Goal: Transaction & Acquisition: Purchase product/service

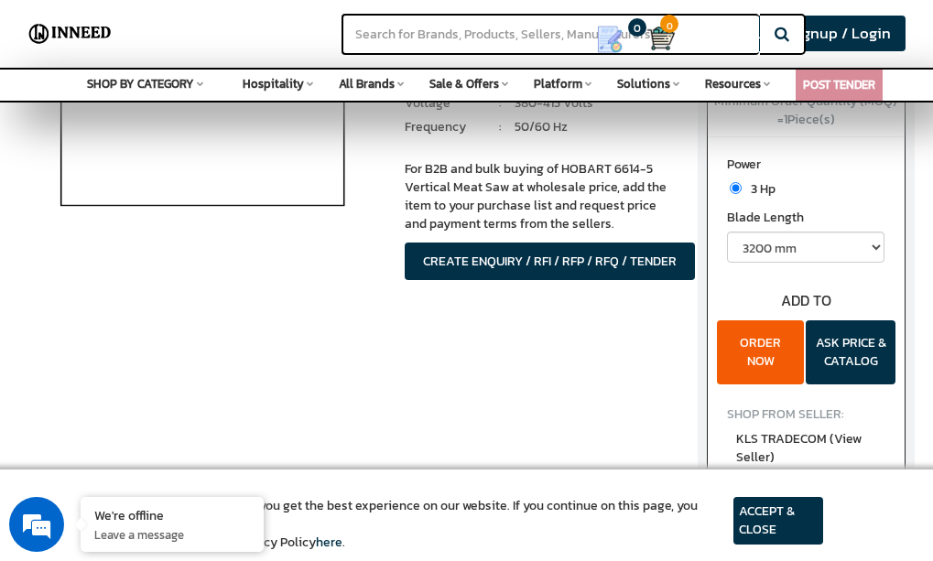
scroll to position [366, 0]
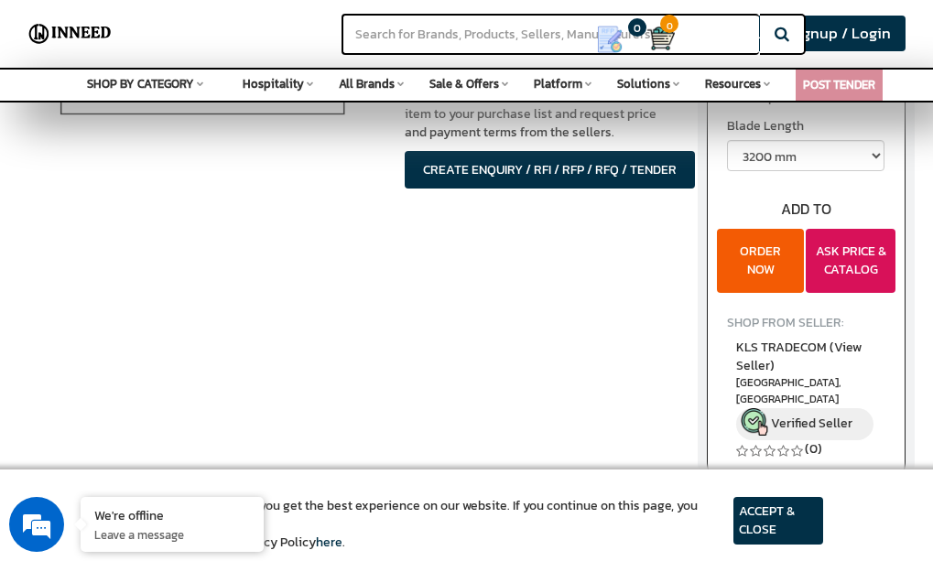
click at [857, 258] on button "ASK PRICE & CATALOG" at bounding box center [851, 261] width 90 height 64
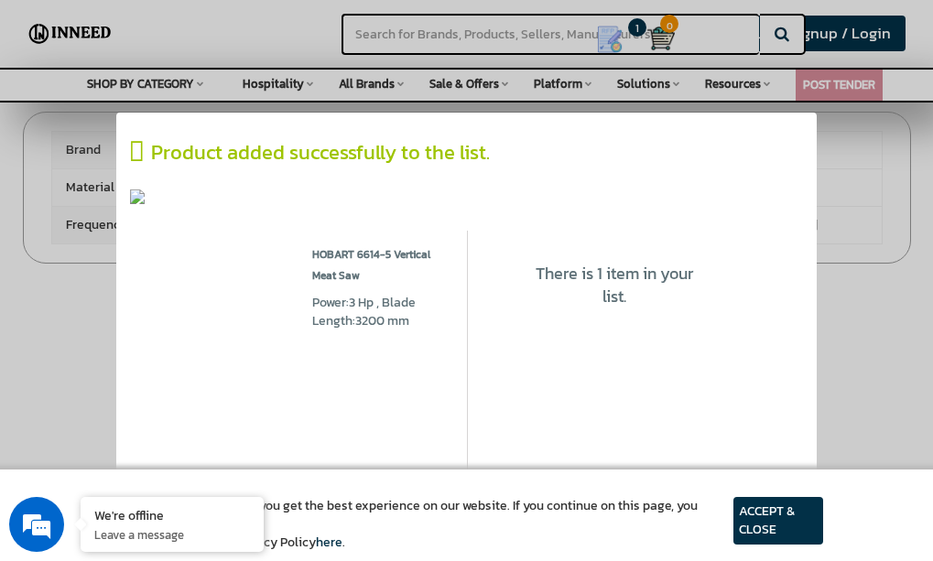
scroll to position [824, 0]
click at [147, 151] on icon at bounding box center [140, 151] width 21 height 27
click at [792, 515] on article "ACCEPT & CLOSE" at bounding box center [778, 521] width 90 height 48
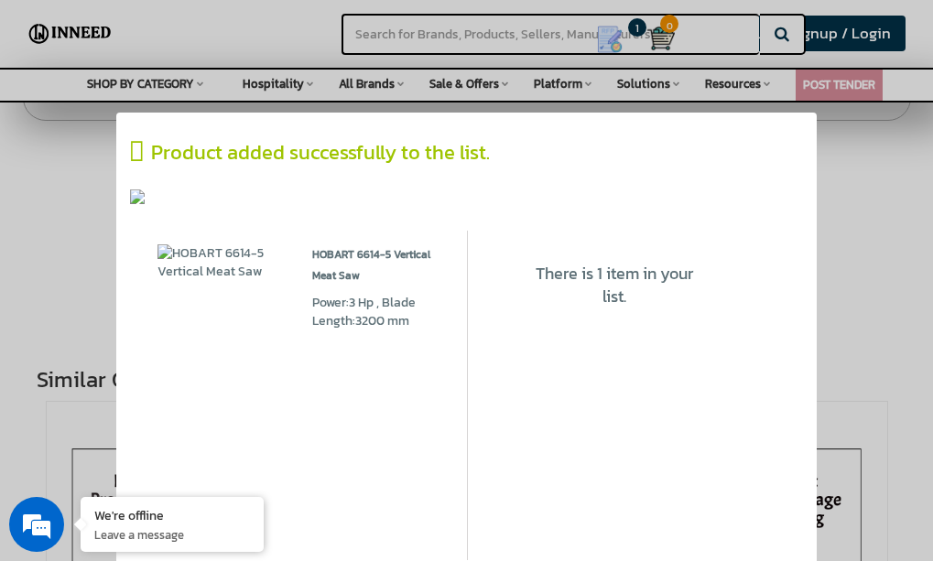
scroll to position [1007, 0]
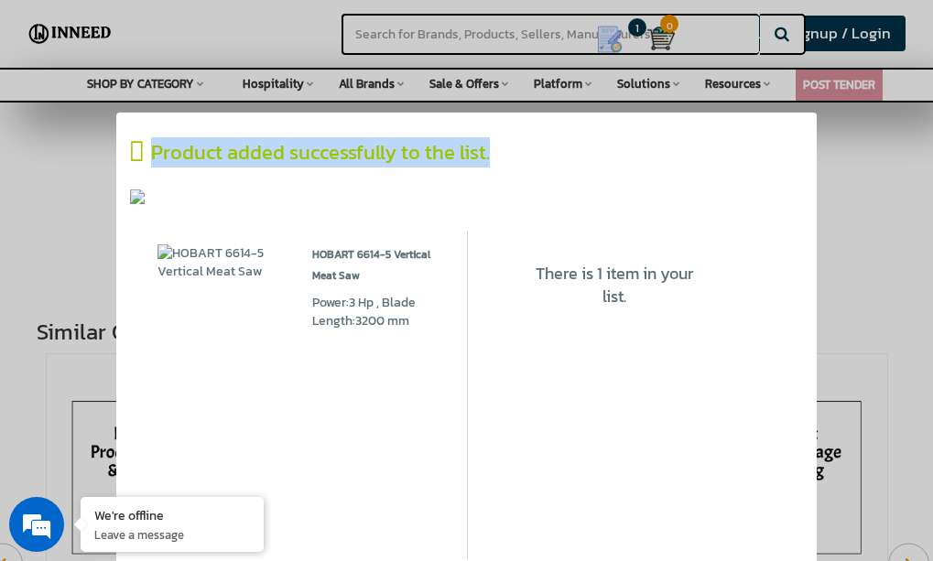
drag, startPoint x: 652, startPoint y: 172, endPoint x: 661, endPoint y: 120, distance: 53.0
click at [661, 120] on div "Product added successfully to the list. HOBART 6614-5 Vertical Meat Saw Power:3…" at bounding box center [466, 383] width 700 height 541
click at [134, 149] on icon at bounding box center [140, 151] width 21 height 27
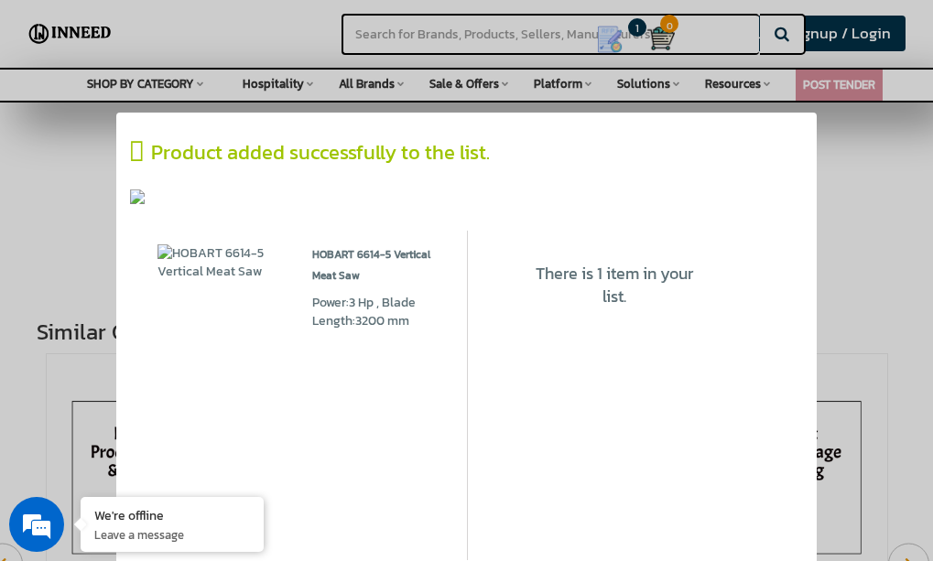
click at [146, 153] on icon at bounding box center [140, 151] width 21 height 27
click at [306, 266] on div "HOBART 6614-5 Vertical Meat Saw Power:3 Hp , Blade Length:3200 mm Qty :" at bounding box center [375, 396] width 155 height 330
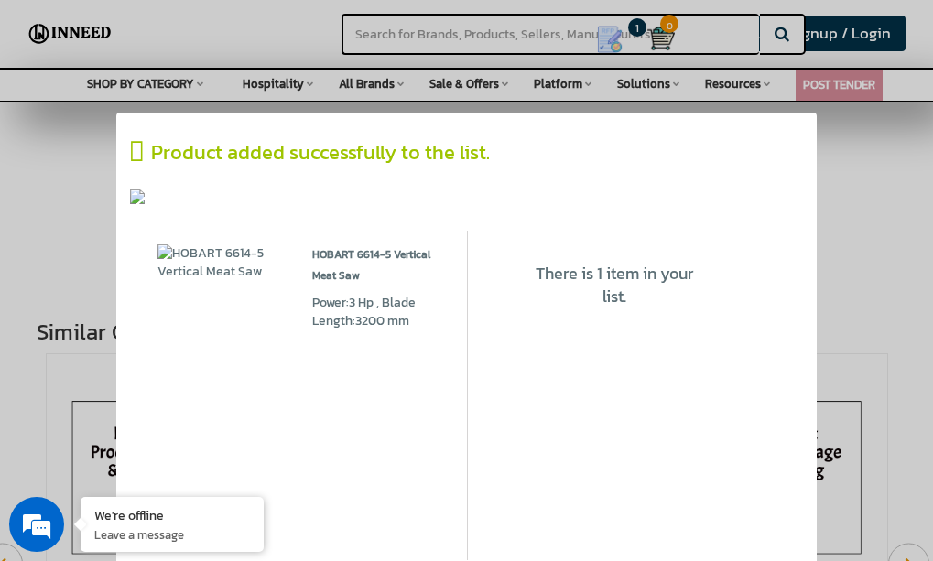
click at [218, 248] on img at bounding box center [220, 262] width 127 height 37
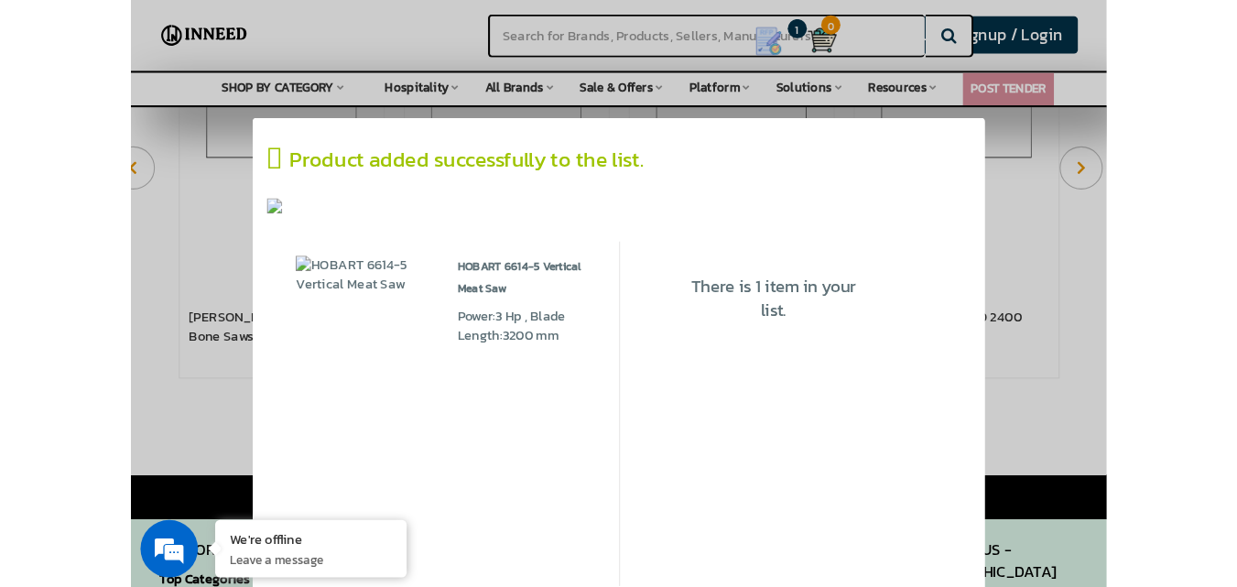
scroll to position [1465, 0]
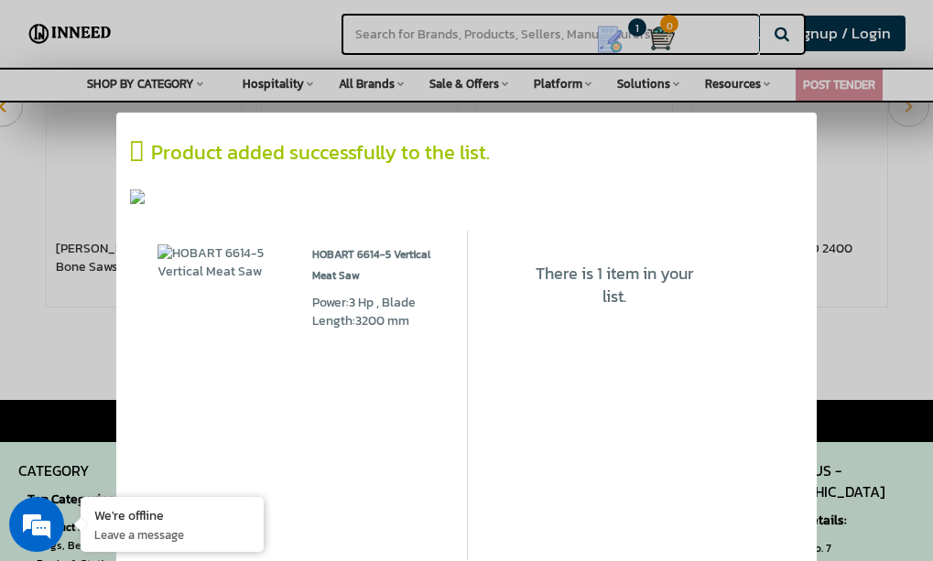
drag, startPoint x: 666, startPoint y: 351, endPoint x: 745, endPoint y: 239, distance: 137.2
click at [742, 243] on div "There is 1 item in your list. There is 1 item in your list." at bounding box center [615, 396] width 266 height 330
click at [773, 174] on div "Product added successfully to the list." at bounding box center [466, 171] width 672 height 67
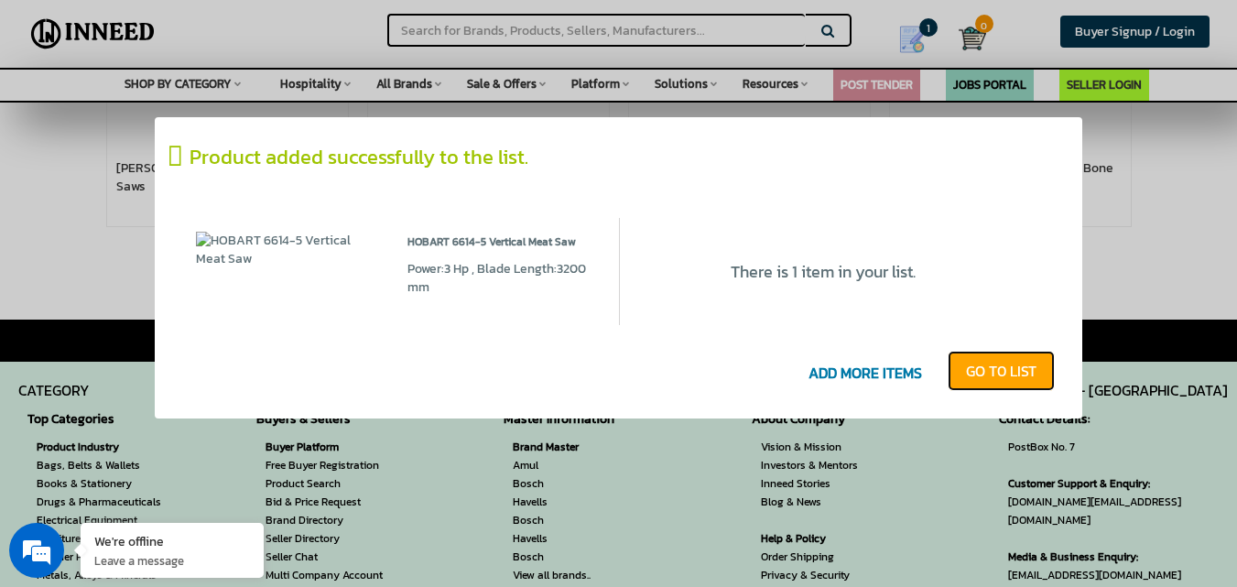
click at [932, 373] on link "GO T0 LIST" at bounding box center [1001, 371] width 107 height 40
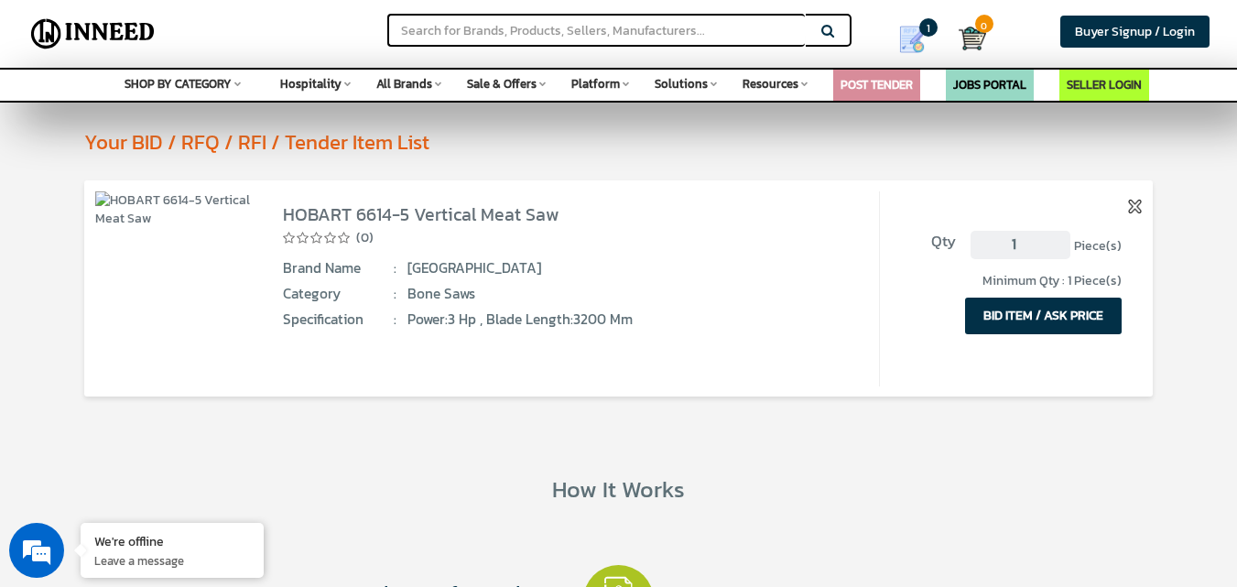
click at [1025, 319] on button "BID ITEM / ASK PRICE" at bounding box center [1043, 316] width 157 height 37
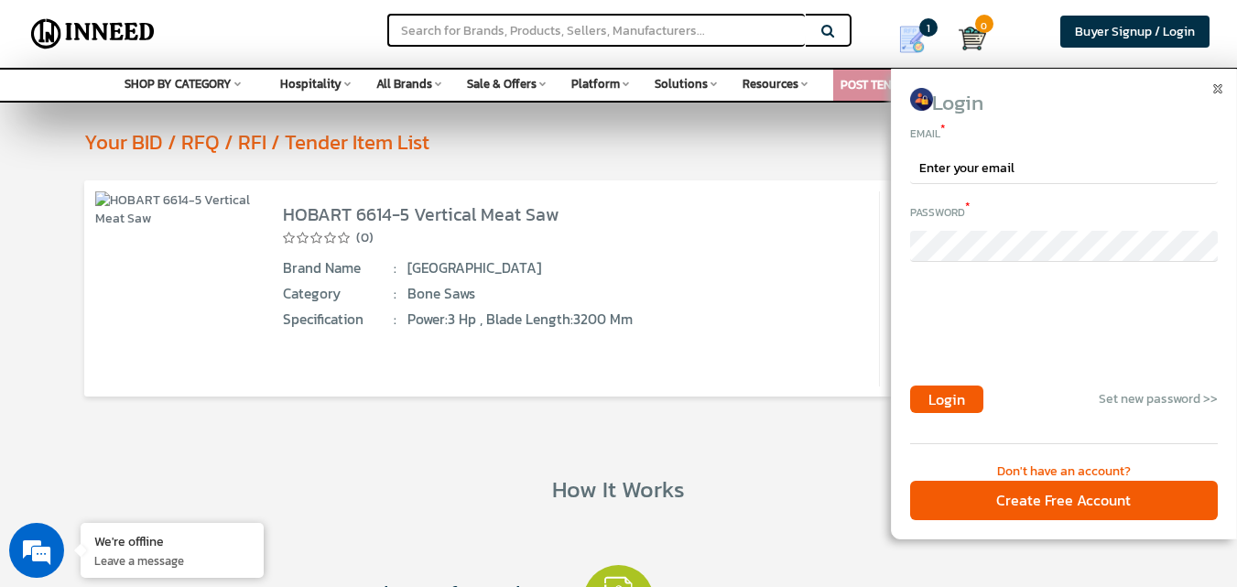
click at [732, 244] on div "(0)" at bounding box center [565, 237] width 565 height 20
click at [1218, 84] on img at bounding box center [1217, 88] width 9 height 9
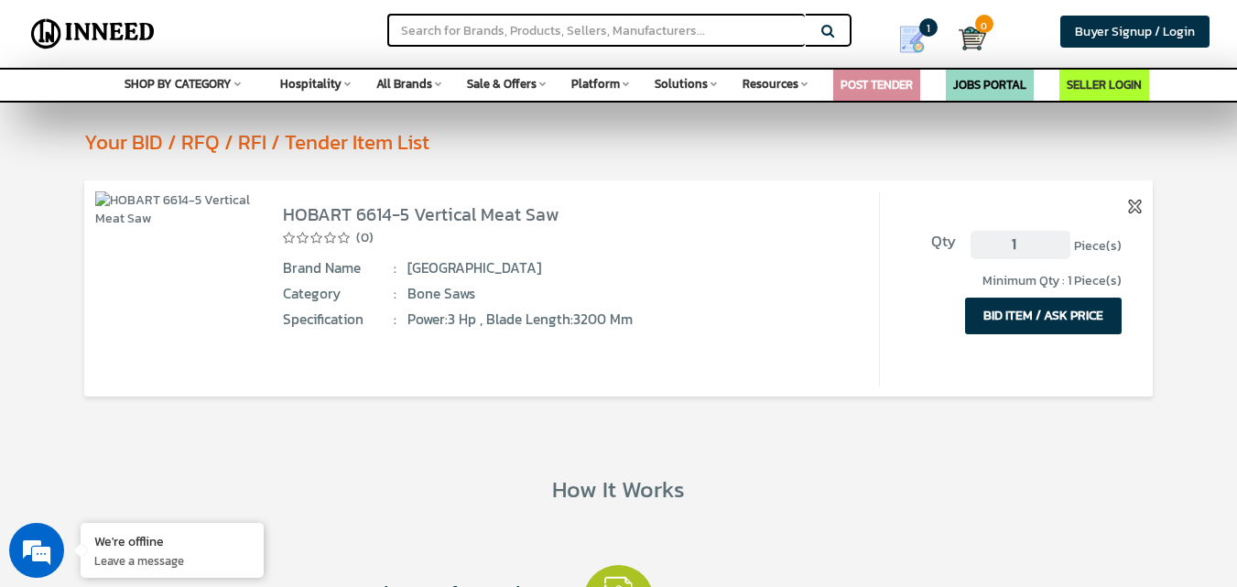
click at [1076, 300] on button "BID ITEM / ASK PRICE" at bounding box center [1043, 316] width 157 height 37
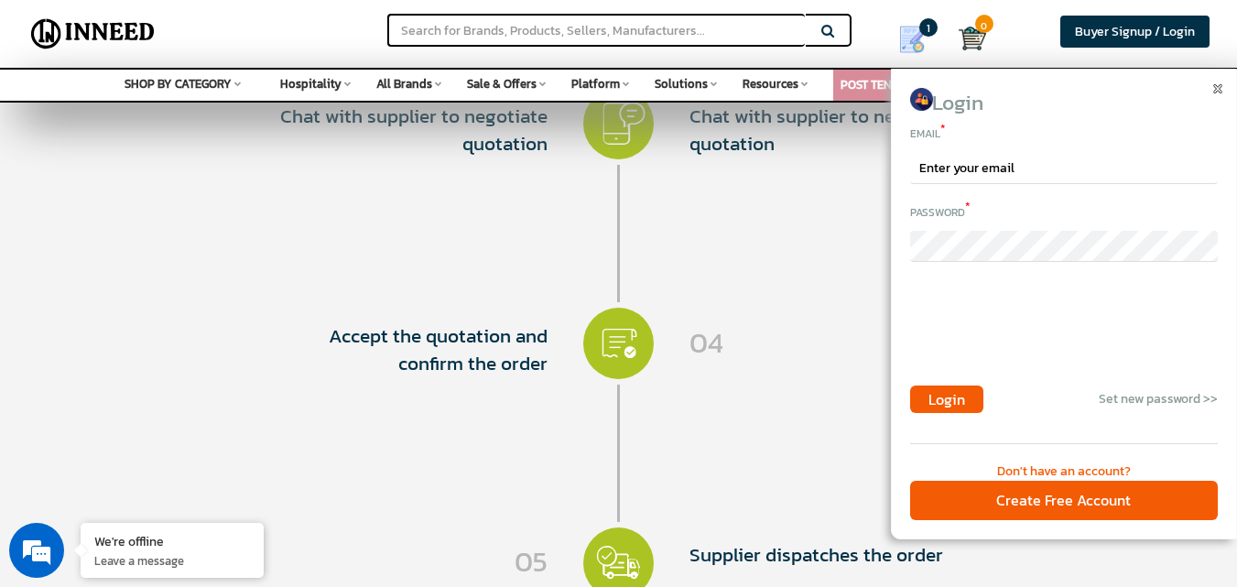
scroll to position [458, 0]
